Goal: Information Seeking & Learning: Compare options

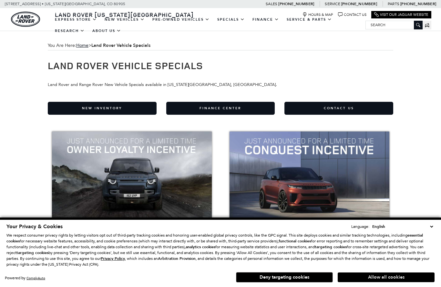
click at [415, 282] on button "Allow all cookies" at bounding box center [386, 277] width 97 height 10
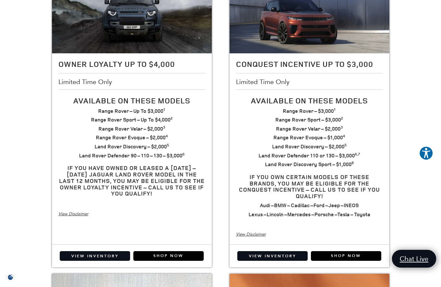
scroll to position [172, 0]
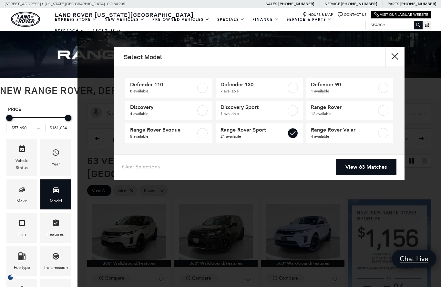
type input "$88,764"
type input "$127,179"
checkbox input "true"
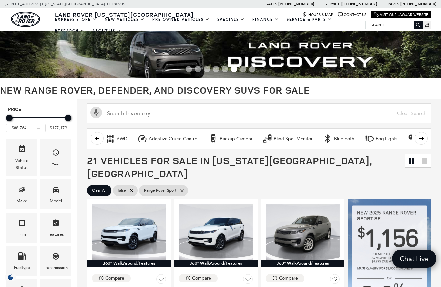
scroll to position [0, 5]
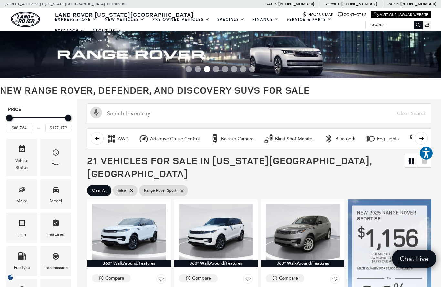
click at [275, 183] on ul "Clear All false Range Rover Sport" at bounding box center [259, 190] width 344 height 15
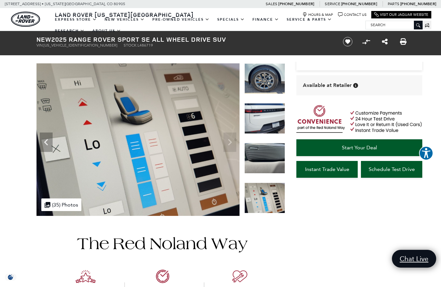
scroll to position [38, 0]
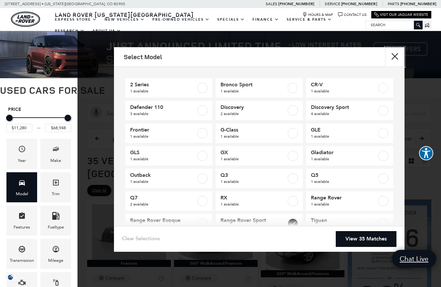
checkbox input "true"
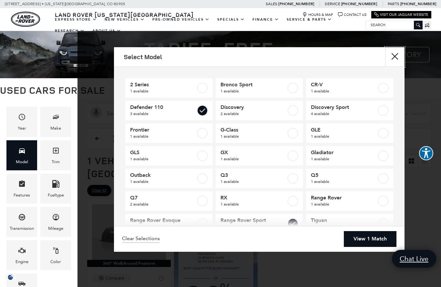
checkbox input "true"
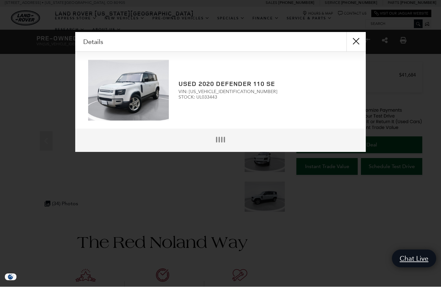
scroll to position [2, 0]
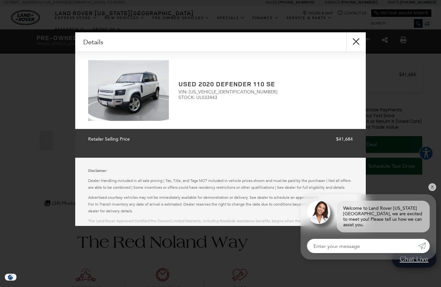
click at [354, 44] on button "close" at bounding box center [356, 41] width 19 height 19
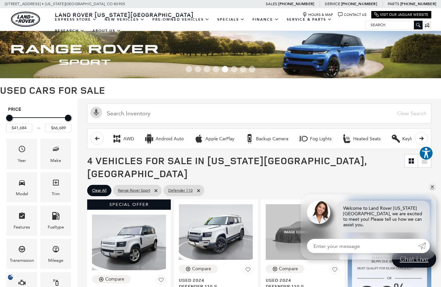
click at [98, 135] on button "scroll left" at bounding box center [97, 138] width 13 height 13
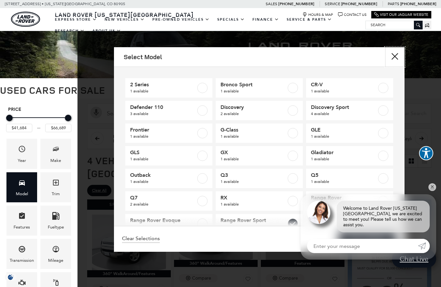
checkbox input "false"
